Goal: Transaction & Acquisition: Subscribe to service/newsletter

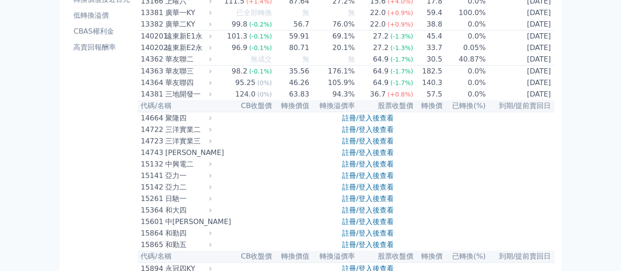
scroll to position [147, 0]
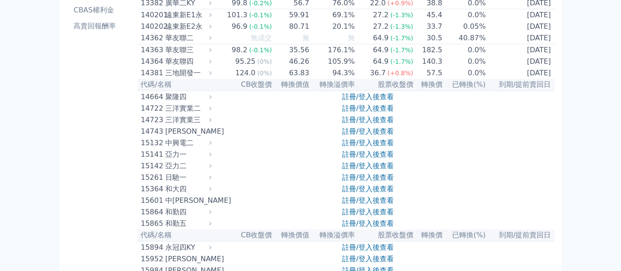
click at [363, 101] on link "註冊/登入後查看" at bounding box center [368, 96] width 52 height 8
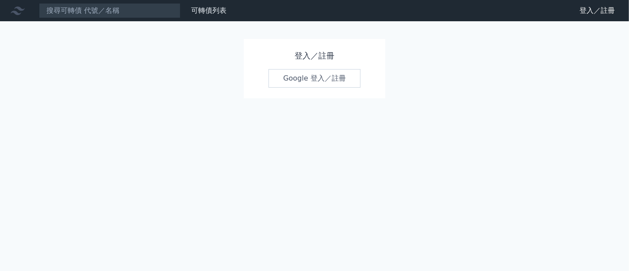
click at [326, 78] on link "Google 登入／註冊" at bounding box center [314, 78] width 92 height 19
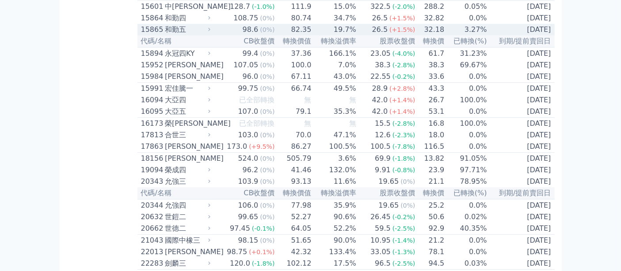
scroll to position [344, 0]
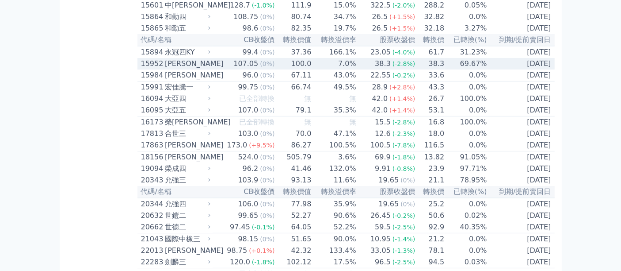
click at [168, 69] on div "[PERSON_NAME]" at bounding box center [187, 63] width 44 height 11
